Goal: Task Accomplishment & Management: Complete application form

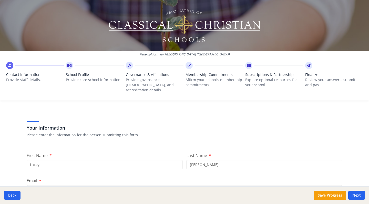
scroll to position [41, 0]
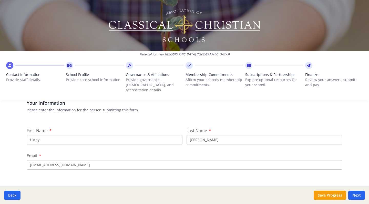
click at [56, 135] on input "Lacey" at bounding box center [105, 139] width 156 height 9
type input "[PERSON_NAME]"
click at [80, 161] on input "[EMAIL_ADDRESS][DOMAIN_NAME]" at bounding box center [185, 164] width 316 height 9
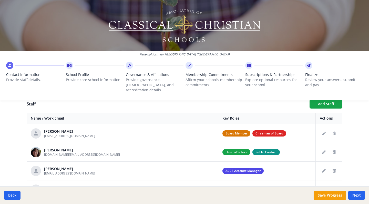
scroll to position [192, 0]
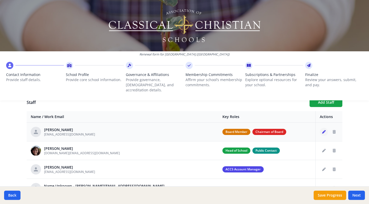
type input "[DOMAIN_NAME][EMAIL_ADDRESS][DOMAIN_NAME]"
click at [323, 130] on icon "Edit staff" at bounding box center [324, 132] width 4 height 4
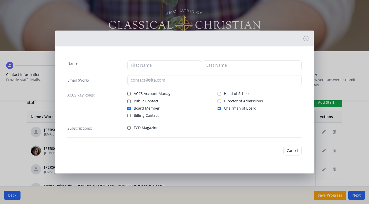
type input "[PERSON_NAME]"
type input "[EMAIL_ADDRESS][DOMAIN_NAME]"
checkbox input "true"
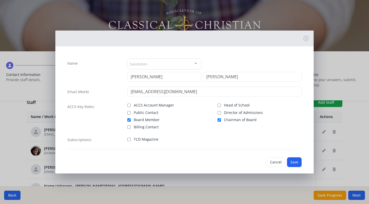
click at [219, 120] on input "Chairman of Board" at bounding box center [219, 119] width 3 height 3
checkbox input "false"
click at [290, 162] on button "Save" at bounding box center [294, 162] width 15 height 10
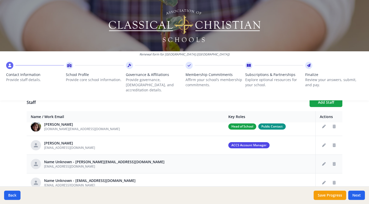
scroll to position [26, 0]
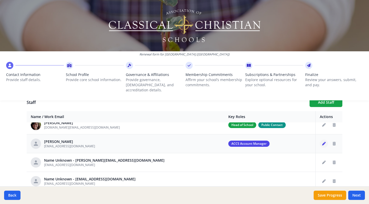
click at [325, 142] on icon "Edit staff" at bounding box center [324, 144] width 4 height 4
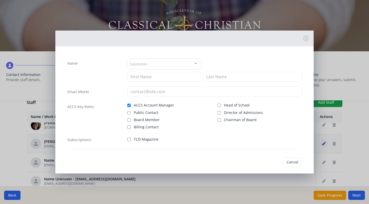
type input "Lacey"
type input "[PERSON_NAME]"
type input "[EMAIL_ADDRESS][DOMAIN_NAME]"
checkbox input "true"
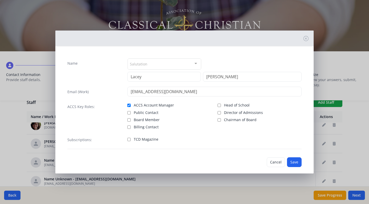
click at [220, 112] on input "Director of Admissions" at bounding box center [219, 112] width 3 height 3
checkbox input "true"
click at [130, 104] on input "ACCS Account Manager" at bounding box center [128, 105] width 3 height 3
checkbox input "false"
click at [299, 160] on button "Save" at bounding box center [294, 162] width 15 height 10
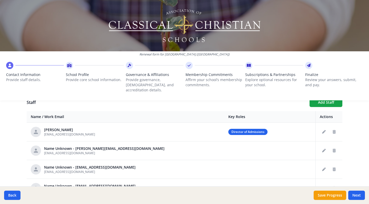
scroll to position [30, 0]
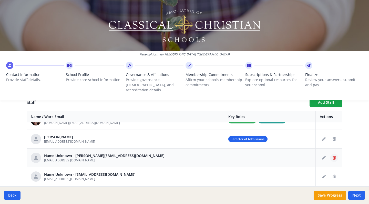
click at [333, 156] on icon "Delete staff" at bounding box center [334, 158] width 3 height 4
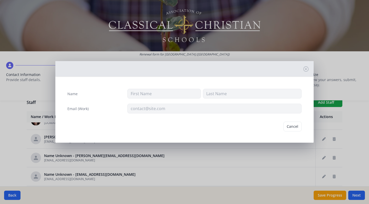
type input "[EMAIL_ADDRESS][DOMAIN_NAME]"
click at [289, 126] on button "Delete" at bounding box center [293, 126] width 18 height 10
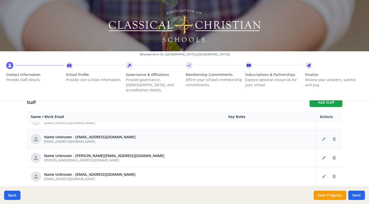
scroll to position [107, 0]
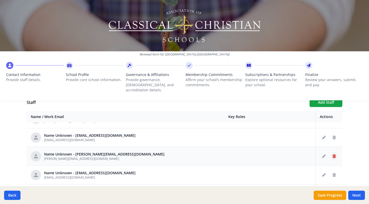
click at [332, 152] on button "Delete staff" at bounding box center [334, 156] width 8 height 8
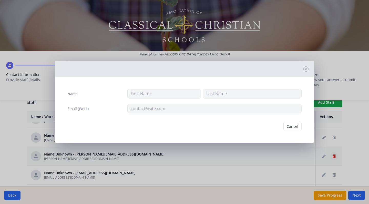
type input "[PERSON_NAME][EMAIL_ADDRESS][DOMAIN_NAME]"
click at [293, 127] on button "Delete" at bounding box center [293, 126] width 18 height 10
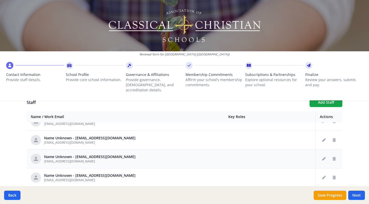
scroll to position [142, 0]
click at [334, 154] on button "Delete staff" at bounding box center [334, 158] width 8 height 8
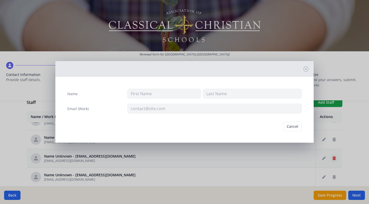
type input "[EMAIL_ADDRESS][DOMAIN_NAME]"
click at [291, 125] on button "Delete" at bounding box center [293, 126] width 18 height 10
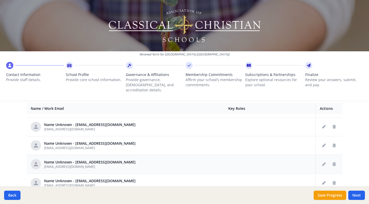
scroll to position [201, 0]
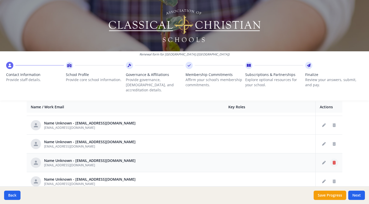
click at [334, 161] on icon "Delete staff" at bounding box center [334, 163] width 3 height 4
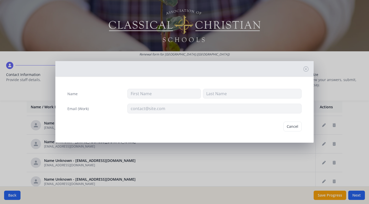
type input "[EMAIL_ADDRESS][DOMAIN_NAME]"
click at [297, 125] on button "Delete" at bounding box center [293, 126] width 18 height 10
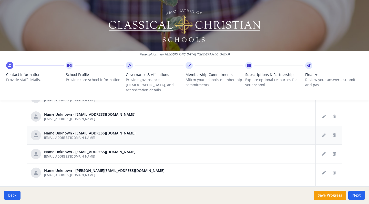
scroll to position [267, 0]
click at [333, 152] on icon "Delete staff" at bounding box center [334, 154] width 3 height 4
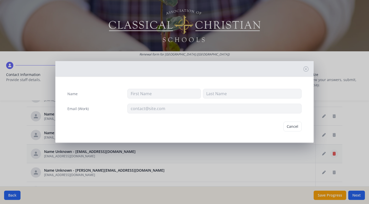
type input "[EMAIL_ADDRESS][DOMAIN_NAME]"
click at [292, 125] on button "Delete" at bounding box center [293, 126] width 18 height 10
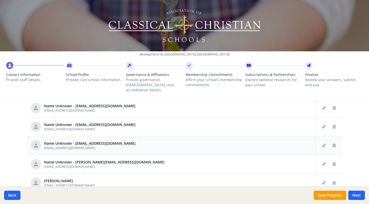
scroll to position [275, 0]
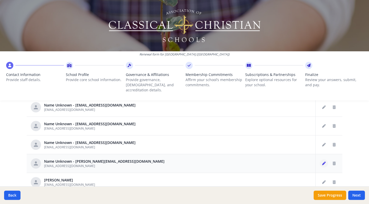
click at [324, 161] on icon "Edit staff" at bounding box center [324, 163] width 4 height 4
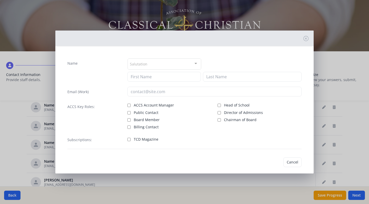
type input "[EMAIL_ADDRESS][DOMAIN_NAME]"
click at [220, 119] on input "Chairman of Board" at bounding box center [219, 119] width 3 height 3
checkbox input "true"
click at [292, 160] on button "Save" at bounding box center [294, 162] width 15 height 10
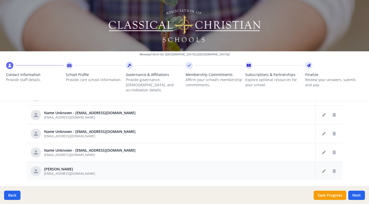
scroll to position [289, 0]
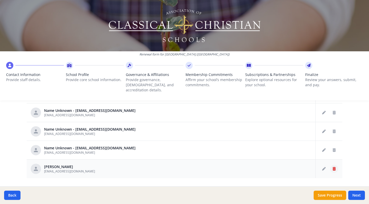
click at [333, 167] on icon "Delete staff" at bounding box center [334, 169] width 3 height 4
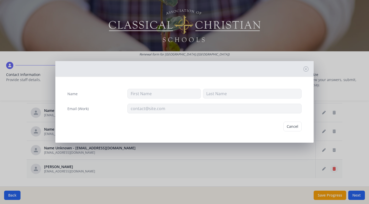
type input "[PERSON_NAME]"
type input "[EMAIL_ADDRESS][DOMAIN_NAME]"
click at [290, 126] on button "Delete" at bounding box center [293, 126] width 18 height 10
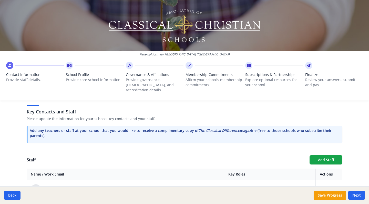
scroll to position [145, 0]
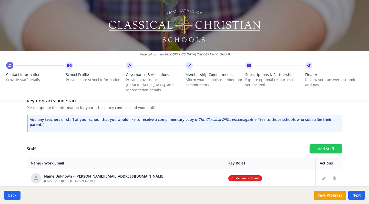
click at [319, 144] on button "Add Staff" at bounding box center [326, 148] width 33 height 9
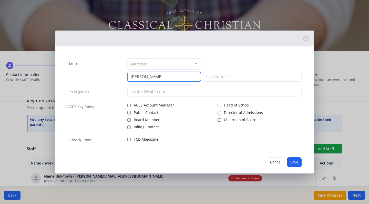
type input "[PERSON_NAME]"
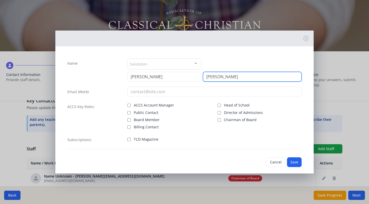
type input "[PERSON_NAME]"
click at [192, 143] on div "TCD Magazine" at bounding box center [214, 139] width 175 height 9
click at [129, 126] on input "Billing Contact" at bounding box center [128, 126] width 3 height 3
checkbox input "true"
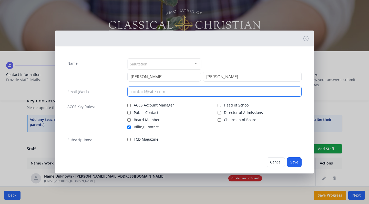
click at [149, 91] on input "email" at bounding box center [214, 92] width 175 height 10
paste input "[EMAIL_ADDRESS][DOMAIN_NAME]"
type input "[EMAIL_ADDRESS][DOMAIN_NAME]"
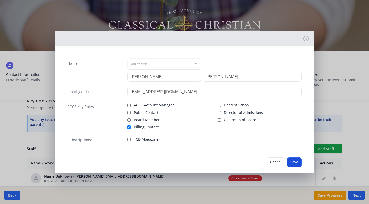
click at [296, 163] on button "Save" at bounding box center [294, 162] width 15 height 10
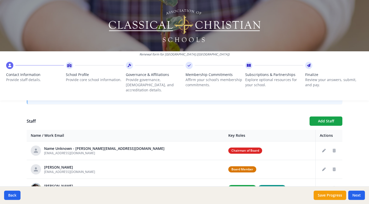
scroll to position [170, 0]
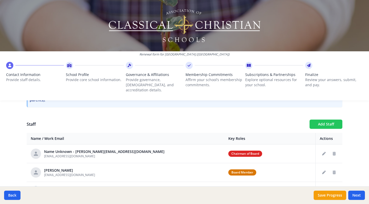
click at [319, 119] on button "Add Staff" at bounding box center [326, 123] width 33 height 9
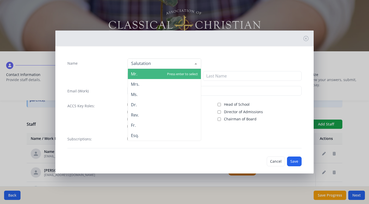
click at [177, 66] on div at bounding box center [165, 63] width 74 height 10
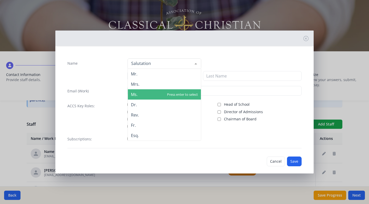
click at [150, 92] on span "Ms." at bounding box center [164, 94] width 73 height 10
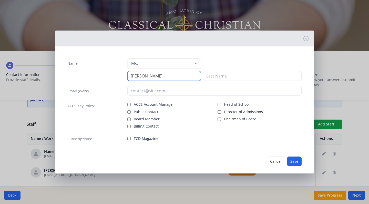
type input "[PERSON_NAME]"
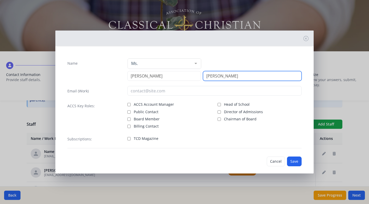
type input "[PERSON_NAME]"
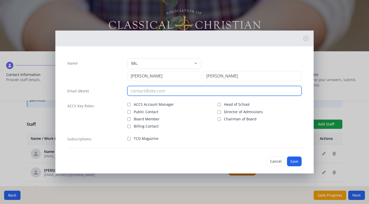
paste input "[EMAIL_ADDRESS][DOMAIN_NAME]"
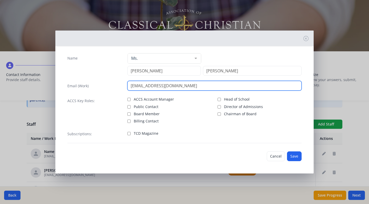
type input "[EMAIL_ADDRESS][DOMAIN_NAME]"
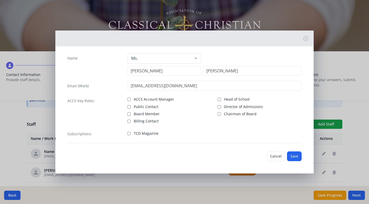
click at [129, 133] on input "TCD Magazine" at bounding box center [128, 133] width 3 height 3
checkbox input "true"
click at [293, 157] on button "Save" at bounding box center [294, 156] width 15 height 10
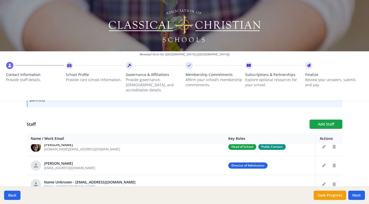
scroll to position [38, 0]
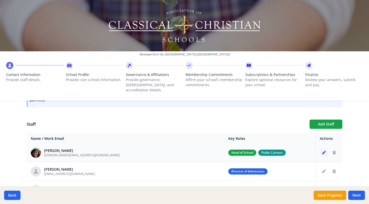
click at [324, 151] on icon "Edit staff" at bounding box center [324, 153] width 4 height 4
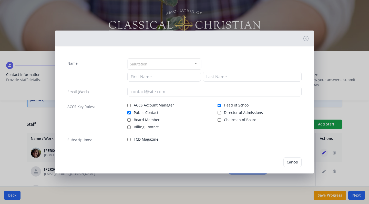
type input "[PERSON_NAME]"
type input "[DOMAIN_NAME][EMAIL_ADDRESS][DOMAIN_NAME]"
checkbox input "true"
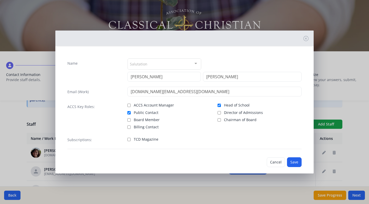
click at [127, 140] on input "TCD Magazine" at bounding box center [128, 139] width 3 height 3
checkbox input "true"
click at [297, 162] on button "Save" at bounding box center [294, 162] width 15 height 10
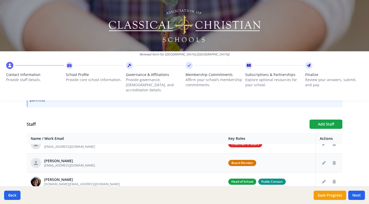
scroll to position [7, 0]
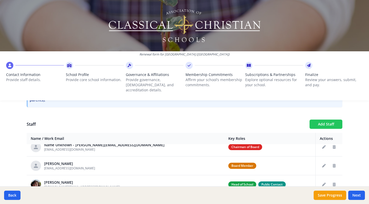
click at [321, 122] on button "Add Staff" at bounding box center [326, 123] width 33 height 9
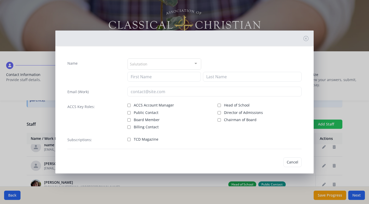
checkbox input "false"
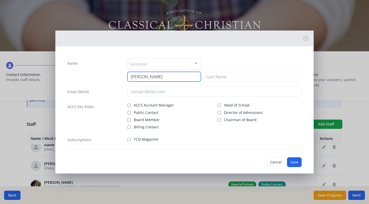
type input "[PERSON_NAME]"
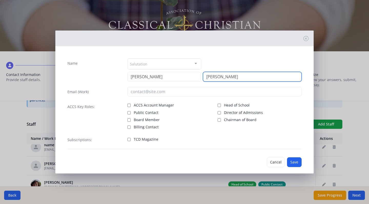
type input "[PERSON_NAME]"
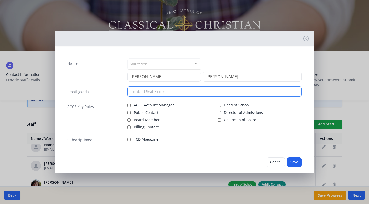
paste input "[EMAIL_ADDRESS][DOMAIN_NAME]"
type input "[EMAIL_ADDRESS][DOMAIN_NAME]"
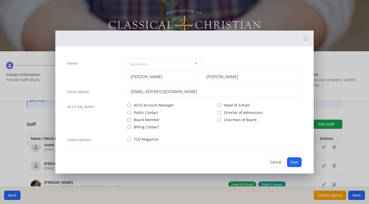
click at [128, 139] on input "TCD Magazine" at bounding box center [128, 139] width 3 height 3
checkbox input "true"
click at [293, 162] on button "Save" at bounding box center [294, 162] width 15 height 10
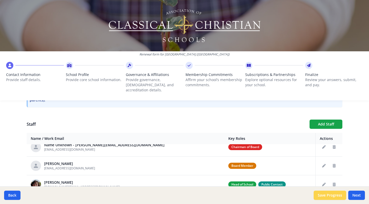
click at [335, 196] on button "Save Progress" at bounding box center [330, 194] width 33 height 9
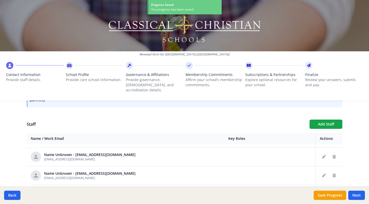
scroll to position [165, 0]
click at [357, 195] on button "Next" at bounding box center [356, 194] width 17 height 9
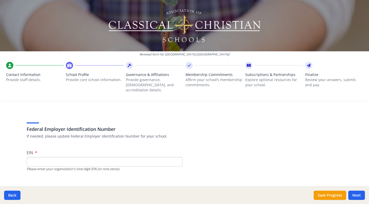
scroll to position [15, 0]
click at [107, 156] on input "EIN" at bounding box center [105, 160] width 156 height 9
paste input "[US_EMPLOYER_IDENTIFICATION_NUMBER]"
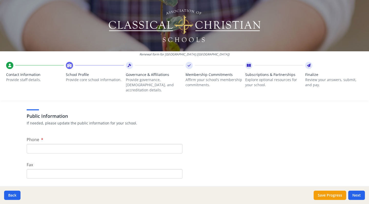
scroll to position [110, 0]
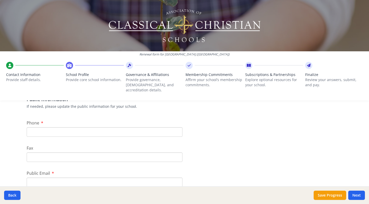
type input "[US_EMPLOYER_IDENTIFICATION_NUMBER]"
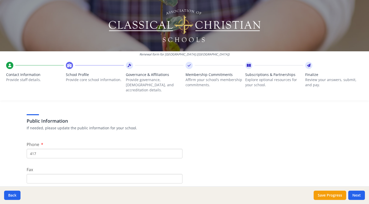
scroll to position [87, 0]
type input "417"
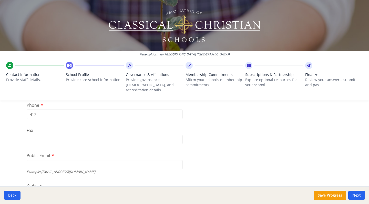
scroll to position [128, 0]
type input "headington"
click at [57, 109] on input "417" at bounding box center [105, 113] width 156 height 9
type input "[PHONE_NUMBER]"
click at [55, 159] on input "headington" at bounding box center [105, 163] width 156 height 9
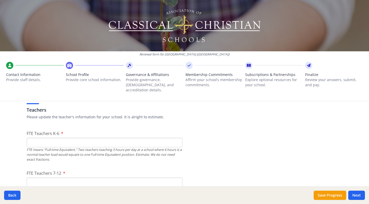
scroll to position [300, 0]
type input "[DOMAIN_NAME][EMAIL_ADDRESS][DOMAIN_NAME]"
click at [53, 138] on input "FTE Teachers K-6" at bounding box center [105, 141] width 156 height 9
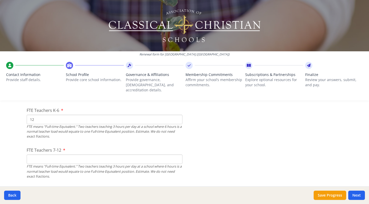
scroll to position [326, 0]
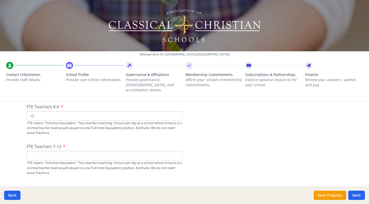
type input "12"
click at [42, 152] on input "FTE Teachers 7-12" at bounding box center [105, 155] width 156 height 9
type input "6"
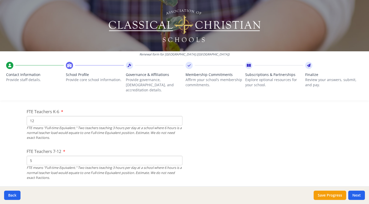
scroll to position [323, 0]
type input "5"
click at [39, 115] on input "12" at bounding box center [105, 119] width 156 height 9
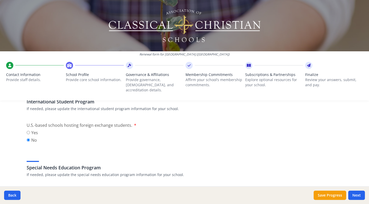
scroll to position [494, 0]
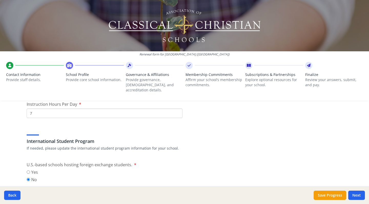
type input "10"
click at [36, 108] on input "7" at bounding box center [105, 112] width 156 height 9
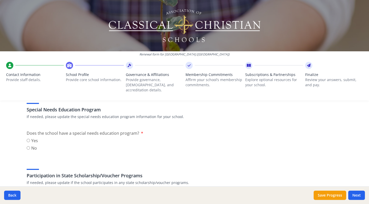
scroll to position [594, 0]
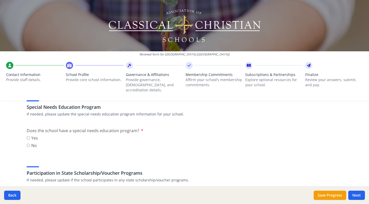
type input "7.5"
click at [27, 144] on input "No" at bounding box center [28, 145] width 3 height 3
radio input "true"
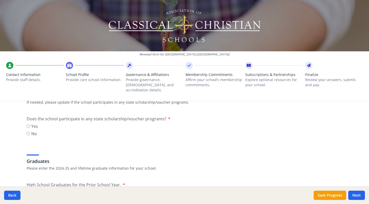
scroll to position [662, 0]
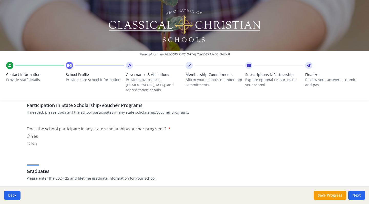
click at [29, 142] on input "No" at bounding box center [28, 143] width 3 height 3
radio input "true"
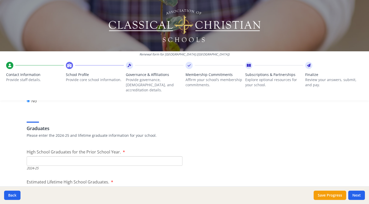
scroll to position [726, 0]
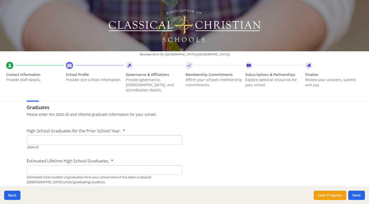
click at [47, 136] on input "High School Graduates for the Prior School Year." at bounding box center [105, 139] width 156 height 9
type input "0"
click at [53, 165] on input "Estimated Lifetime High School Graduates." at bounding box center [105, 169] width 156 height 9
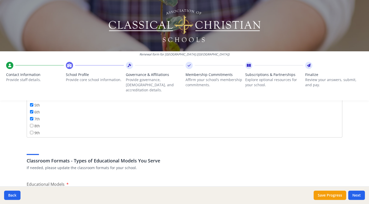
scroll to position [52, 0]
type input "0"
click at [32, 112] on input "8th" at bounding box center [31, 113] width 3 height 3
checkbox input "true"
click at [31, 119] on input "9th" at bounding box center [31, 120] width 3 height 3
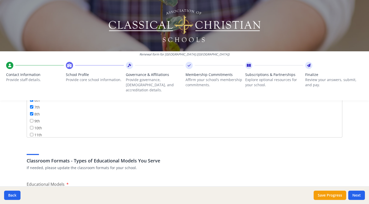
checkbox input "true"
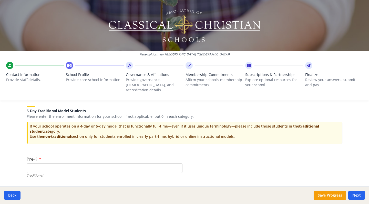
scroll to position [1031, 0]
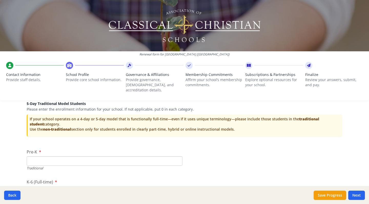
click at [72, 156] on input "Pre-K" at bounding box center [105, 160] width 156 height 9
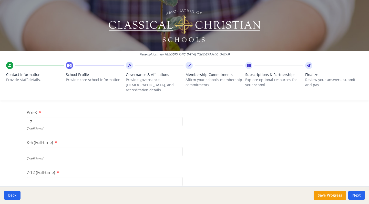
scroll to position [1077, 0]
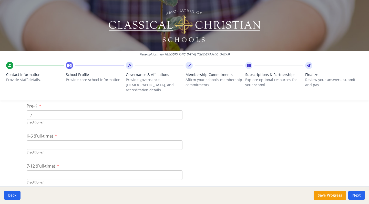
type input "7"
click at [94, 140] on input "K-6 (Full-time)" at bounding box center [105, 144] width 156 height 9
type input "70"
click at [162, 170] on input "7-12 (Full-time)" at bounding box center [105, 174] width 156 height 9
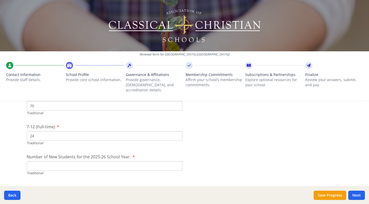
scroll to position [1125, 0]
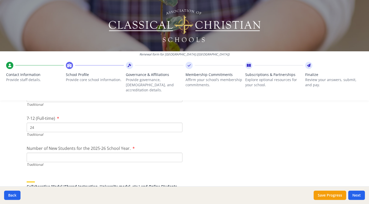
type input "24"
click at [91, 152] on input "Number of New Students for the 2025-26 School Year." at bounding box center [105, 156] width 156 height 9
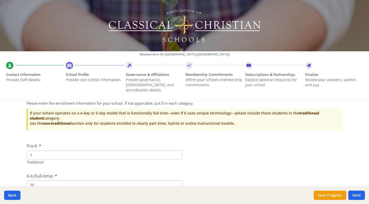
scroll to position [1047, 0]
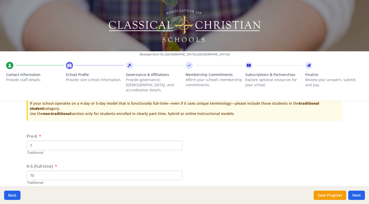
type input "29"
drag, startPoint x: 42, startPoint y: 139, endPoint x: 29, endPoint y: 139, distance: 12.0
click at [29, 140] on input "7" at bounding box center [105, 144] width 156 height 9
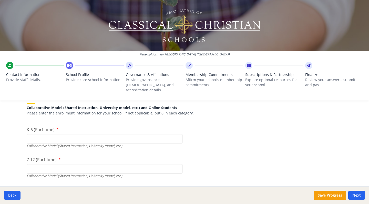
scroll to position [1213, 0]
click at [33, 134] on input "K-6 (Part-time)" at bounding box center [105, 138] width 156 height 9
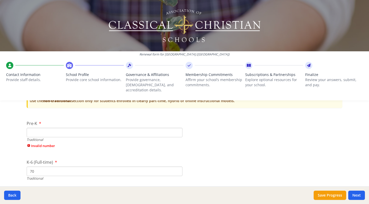
scroll to position [1059, 0]
type input "7"
drag, startPoint x: 41, startPoint y: 164, endPoint x: 29, endPoint y: 164, distance: 11.8
click at [29, 167] on input "70" at bounding box center [105, 171] width 156 height 9
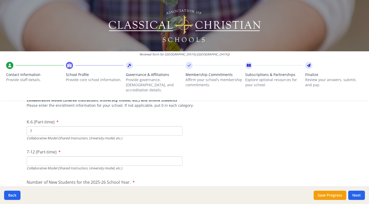
scroll to position [1252, 0]
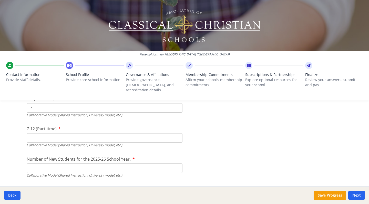
click at [36, 133] on input "7-12 (Part-time)" at bounding box center [105, 137] width 156 height 9
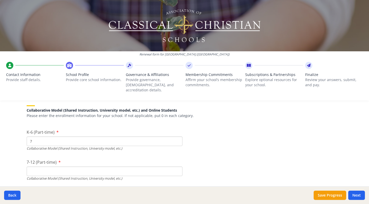
scroll to position [1219, 0]
click at [35, 136] on input "7" at bounding box center [105, 140] width 156 height 9
paste input "0"
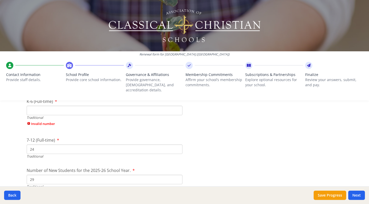
scroll to position [1126, 0]
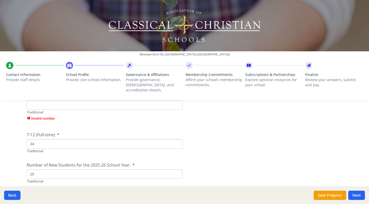
type input "70"
drag, startPoint x: 38, startPoint y: 137, endPoint x: 28, endPoint y: 136, distance: 10.3
click at [28, 139] on input "24" at bounding box center [105, 143] width 156 height 9
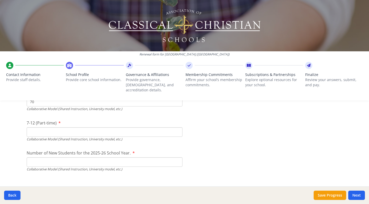
scroll to position [1283, 0]
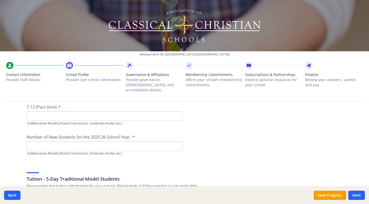
click at [40, 111] on input "7-12 (Part-time)" at bounding box center [105, 115] width 156 height 9
paste input "24"
type input "24"
click at [46, 30] on input "Number of New Students for the 2025-26 School Year." at bounding box center [105, 25] width 156 height 9
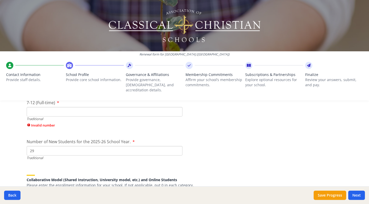
scroll to position [1157, 0]
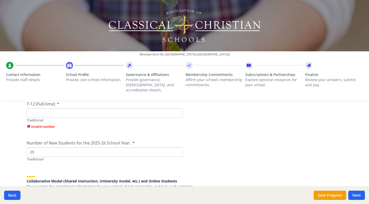
type input "29"
click at [93, 147] on input "29" at bounding box center [105, 151] width 156 height 9
type input "0"
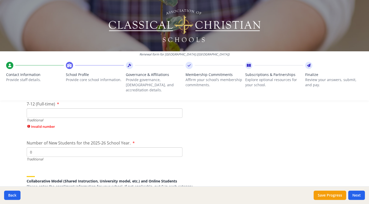
click at [82, 108] on input "7-12 (Full-time)" at bounding box center [105, 112] width 156 height 9
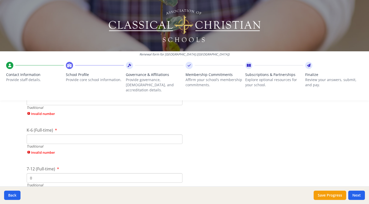
scroll to position [1067, 0]
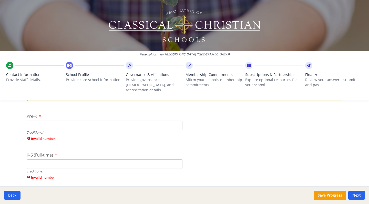
type input "0"
click at [55, 159] on input "K-6 (Full-time)" at bounding box center [105, 163] width 156 height 9
type input "0"
click at [55, 120] on input "Pre-K" at bounding box center [105, 124] width 156 height 9
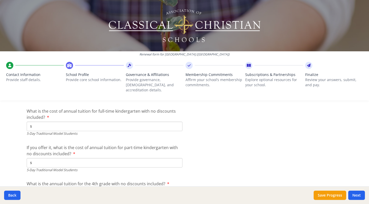
scroll to position [1318, 0]
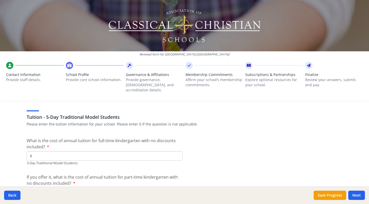
type input "0"
click at [53, 151] on input "$" at bounding box center [105, 155] width 156 height 9
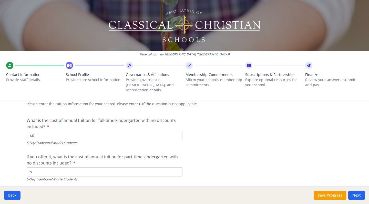
scroll to position [1365, 0]
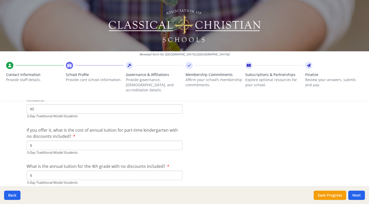
type input "$0"
click at [61, 140] on input "$" at bounding box center [105, 144] width 156 height 9
type input "$0"
click at [59, 170] on input "$" at bounding box center [105, 174] width 156 height 9
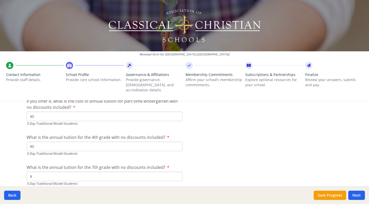
scroll to position [1413, 0]
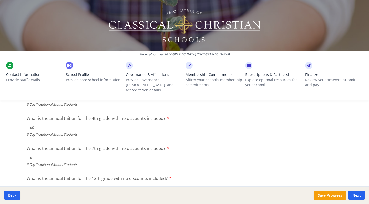
type input "$0"
click at [55, 152] on input "$" at bounding box center [105, 156] width 156 height 9
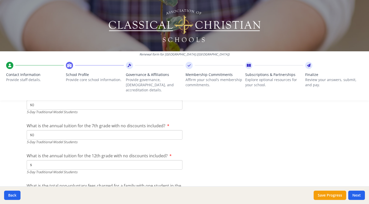
scroll to position [1446, 0]
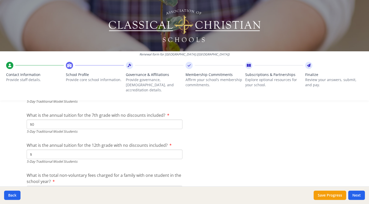
type input "$0"
click at [49, 149] on input "$" at bounding box center [105, 153] width 156 height 9
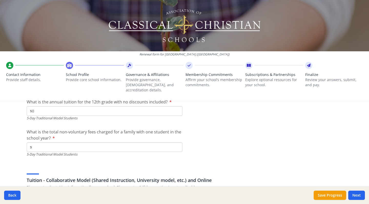
scroll to position [1497, 0]
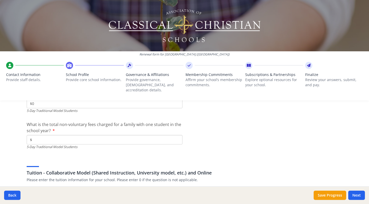
type input "$0"
click at [50, 135] on input "$" at bounding box center [105, 139] width 156 height 9
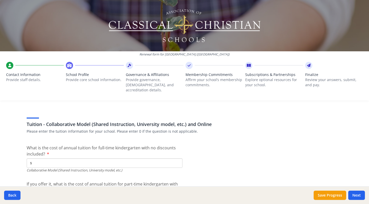
scroll to position [1563, 0]
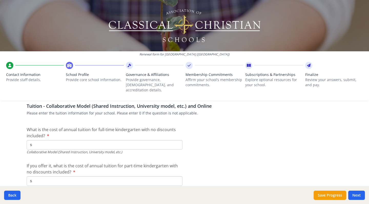
type input "$0"
type input "$3 550"
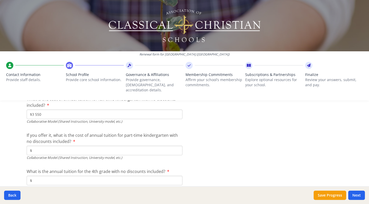
scroll to position [1595, 0]
paste input "24"
type input "$3 550"
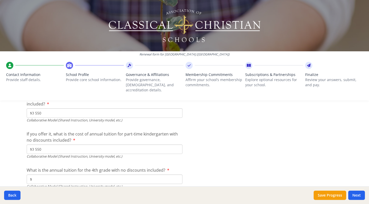
drag, startPoint x: 42, startPoint y: 140, endPoint x: 32, endPoint y: 138, distance: 9.6
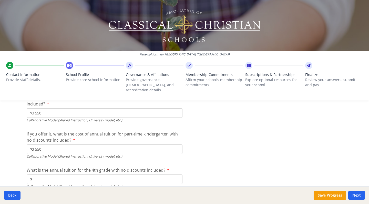
paste input "3 550"
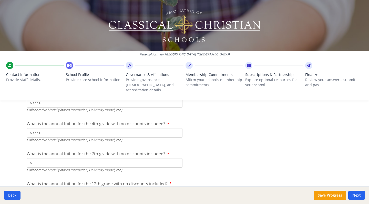
scroll to position [1666, 0]
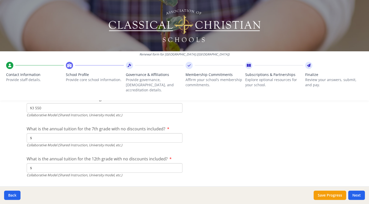
type input "$3 550"
type input "$4 800"
drag, startPoint x: 44, startPoint y: 129, endPoint x: 32, endPoint y: 129, distance: 11.8
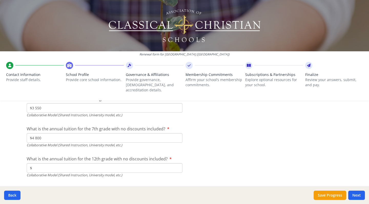
paste input "4 800"
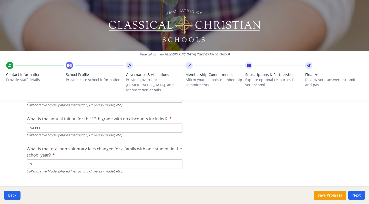
scroll to position [1707, 0]
type input "$4 800"
click at [52, 159] on input "$" at bounding box center [105, 163] width 156 height 9
type input "$219"
click at [354, 195] on button "Next" at bounding box center [356, 194] width 17 height 9
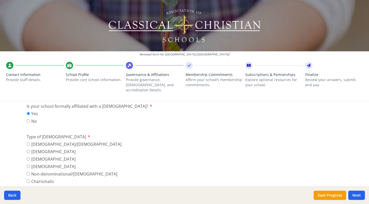
scroll to position [156, 0]
click at [28, 120] on input "No" at bounding box center [28, 121] width 3 height 3
radio input "true"
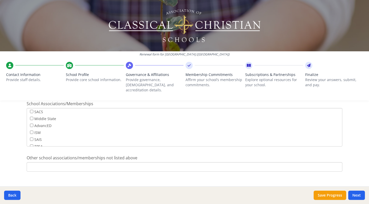
scroll to position [332, 0]
click at [356, 193] on button "Next" at bounding box center [356, 194] width 17 height 9
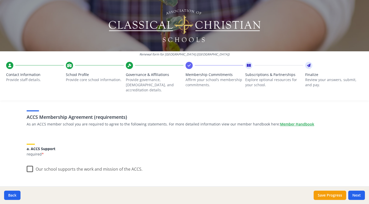
scroll to position [27, 0]
click at [28, 162] on label "Our school supports the work and mission of the ACCS." at bounding box center [85, 167] width 116 height 11
click at [0, 0] on input "Our school supports the work and mission of the ACCS." at bounding box center [0, 0] width 0 height 0
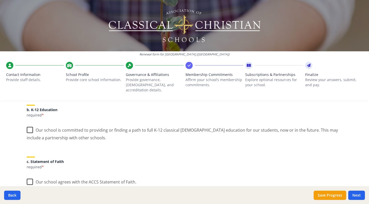
scroll to position [110, 0]
click at [29, 125] on label "Our school is committed to providing or finding a path to full K-12 classical […" at bounding box center [185, 132] width 316 height 17
click at [0, 0] on input "Our school is committed to providing or finding a path to full K-12 classical […" at bounding box center [0, 0] width 0 height 0
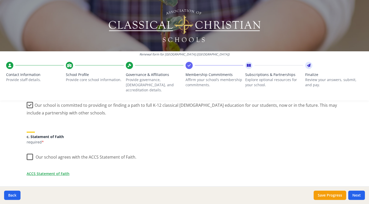
scroll to position [139, 0]
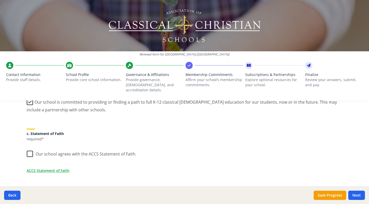
click at [29, 151] on label "Our school agrees with the ACCS Statement of Faith." at bounding box center [82, 152] width 110 height 11
click at [0, 0] on input "Our school agrees with the ACCS Statement of Faith." at bounding box center [0, 0] width 0 height 0
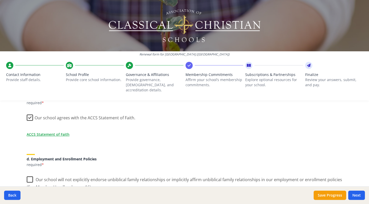
scroll to position [187, 0]
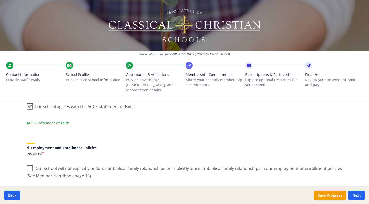
click at [30, 163] on label "Our school will not explicitly endorse unbiblical family relationships or impli…" at bounding box center [185, 169] width 316 height 17
click at [0, 0] on input "Our school will not explicitly endorse unbiblical family relationships or impli…" at bounding box center [0, 0] width 0 height 0
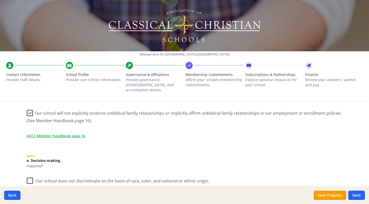
scroll to position [248, 0]
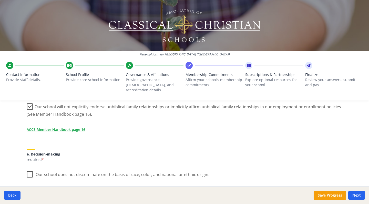
click at [32, 170] on label "Our school does not discriminate on the basis of race, color, and national or e…" at bounding box center [118, 173] width 183 height 11
click at [0, 0] on input "Our school does not discriminate on the basis of race, color, and national or e…" at bounding box center [0, 0] width 0 height 0
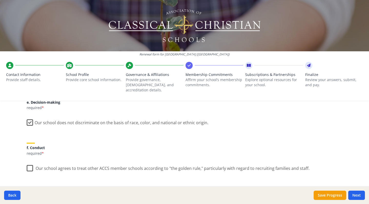
scroll to position [329, 0]
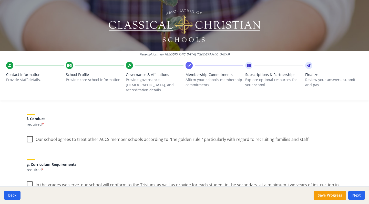
click at [30, 134] on label "Our school agrees to treat other ACCS member schools according to "the golden r…" at bounding box center [168, 137] width 283 height 11
click at [0, 0] on input "Our school agrees to treat other ACCS member schools according to "the golden r…" at bounding box center [0, 0] width 0 height 0
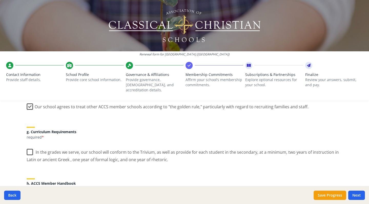
scroll to position [364, 0]
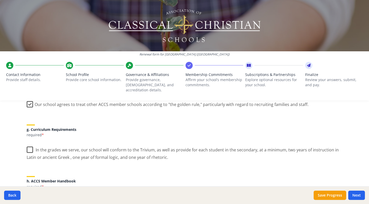
click at [30, 146] on label "In the grades we serve, our school will conform to the Trivium, as well as prov…" at bounding box center [185, 151] width 316 height 17
click at [0, 0] on input "In the grades we serve, our school will conform to the Trivium, as well as prov…" at bounding box center [0, 0] width 0 height 0
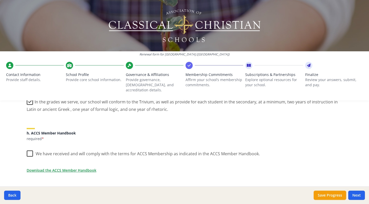
scroll to position [415, 0]
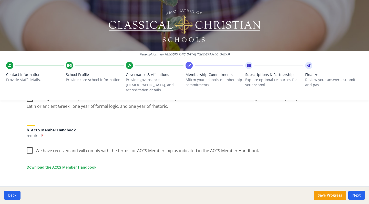
click at [30, 144] on label "We have received and will comply with the terms for ACCS Membership as indicate…" at bounding box center [143, 149] width 233 height 11
click at [0, 0] on input "We have received and will comply with the terms for ACCS Membership as indicate…" at bounding box center [0, 0] width 0 height 0
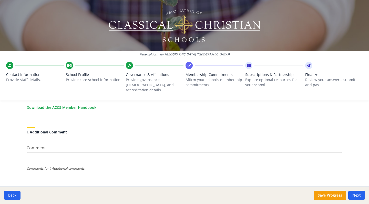
scroll to position [474, 0]
click at [354, 195] on button "Next" at bounding box center [356, 194] width 17 height 9
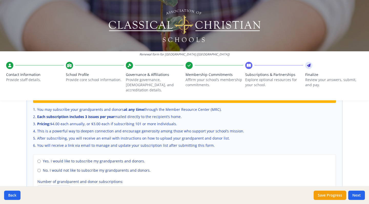
scroll to position [345, 0]
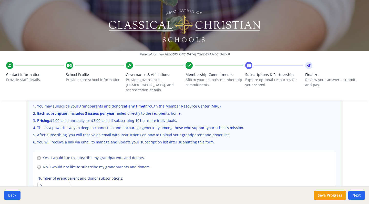
click at [39, 165] on input "No. I would not like to subscribe my grandparents and donors." at bounding box center [38, 166] width 3 height 3
radio input "true"
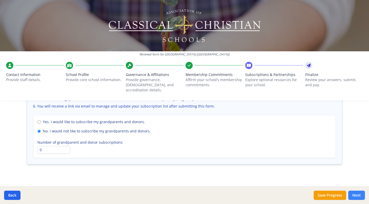
click at [354, 196] on button "Next" at bounding box center [356, 194] width 17 height 9
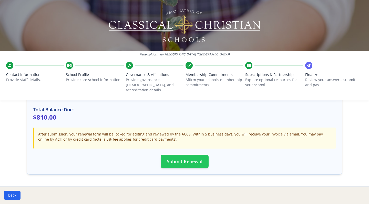
scroll to position [152, 0]
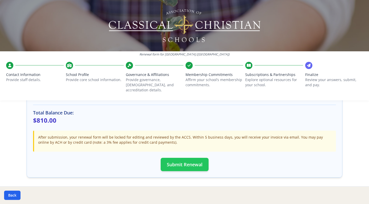
click at [184, 160] on button "Submit Renewal" at bounding box center [185, 164] width 48 height 13
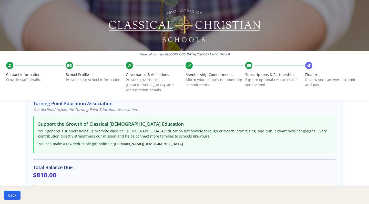
scroll to position [62, 0]
